Goal: Information Seeking & Learning: Check status

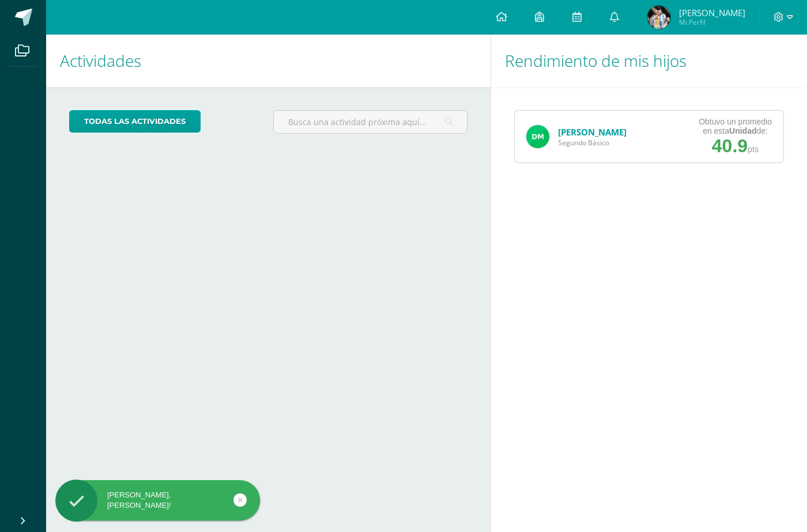
click at [567, 134] on link "[PERSON_NAME]" at bounding box center [592, 132] width 69 height 12
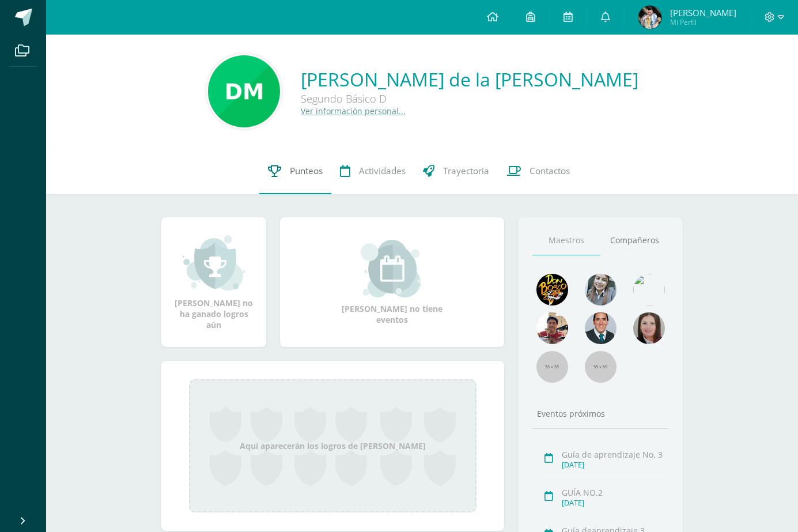
click at [287, 176] on link "Punteos" at bounding box center [295, 171] width 72 height 46
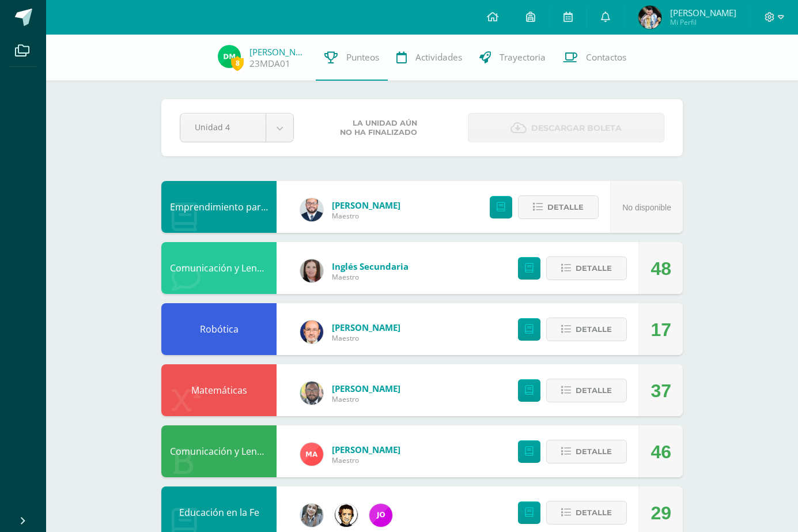
click at [611, 378] on div "Detalle" at bounding box center [570, 390] width 138 height 52
click at [612, 384] on span "Detalle" at bounding box center [594, 390] width 36 height 21
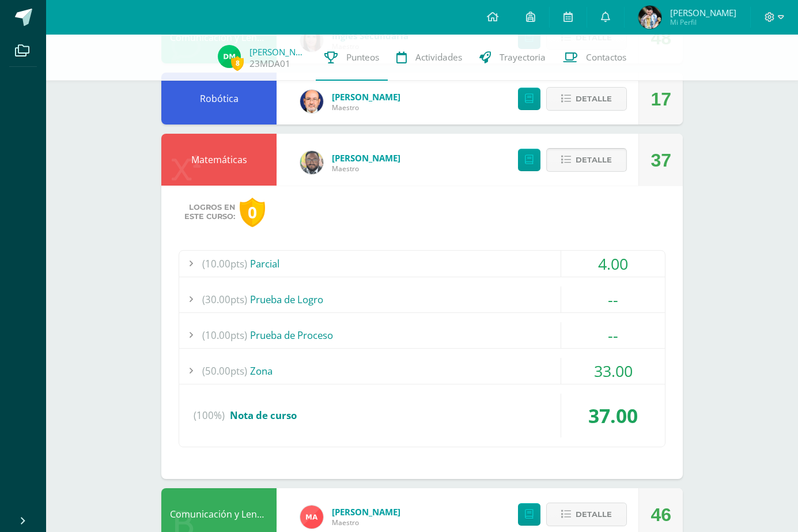
scroll to position [288, 0]
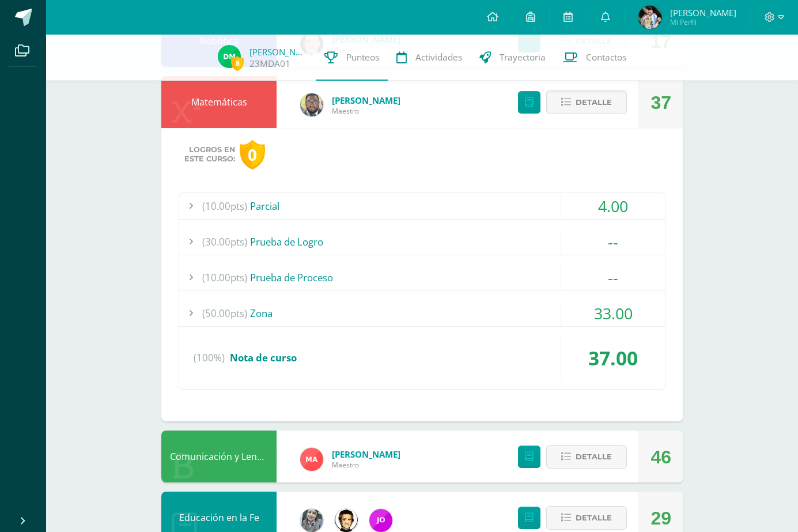
click at [329, 319] on div "(50.00pts) Zona" at bounding box center [422, 313] width 486 height 26
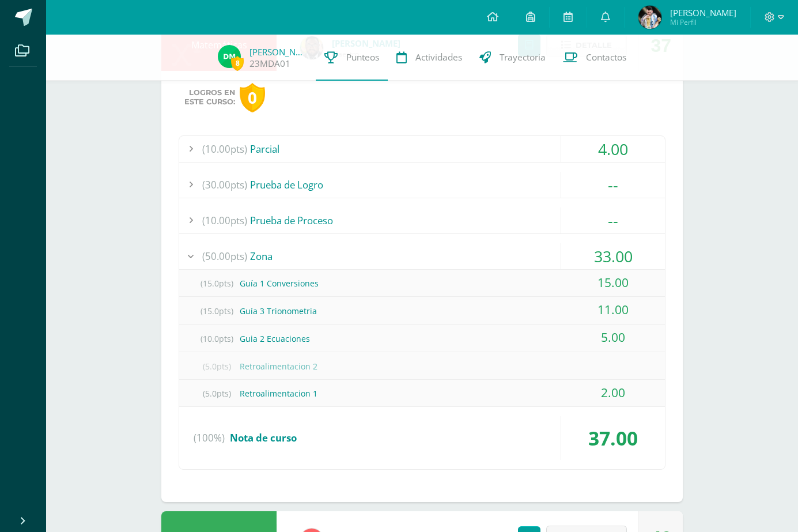
scroll to position [346, 0]
